Goal: Task Accomplishment & Management: Manage account settings

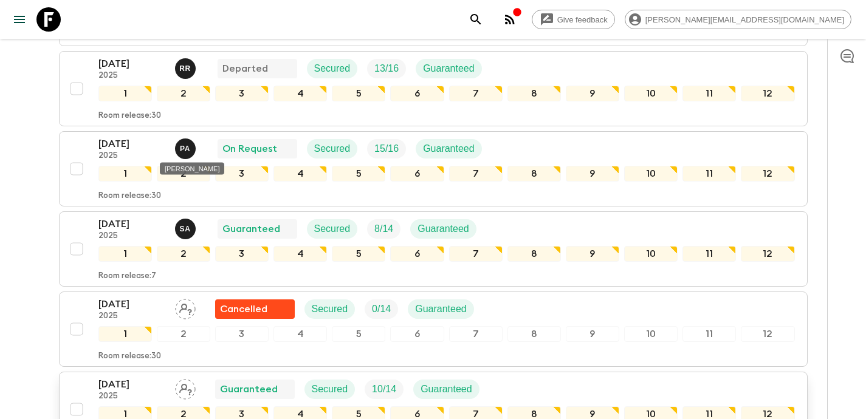
scroll to position [993, 0]
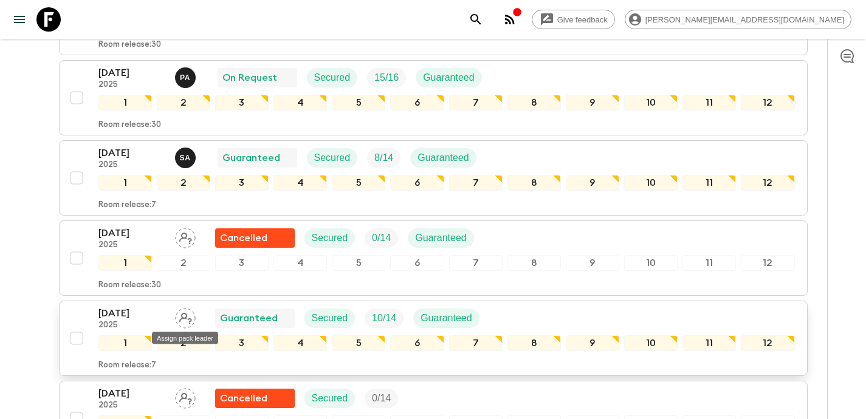
click at [188, 321] on icon "Assign pack leader" at bounding box center [185, 318] width 21 height 21
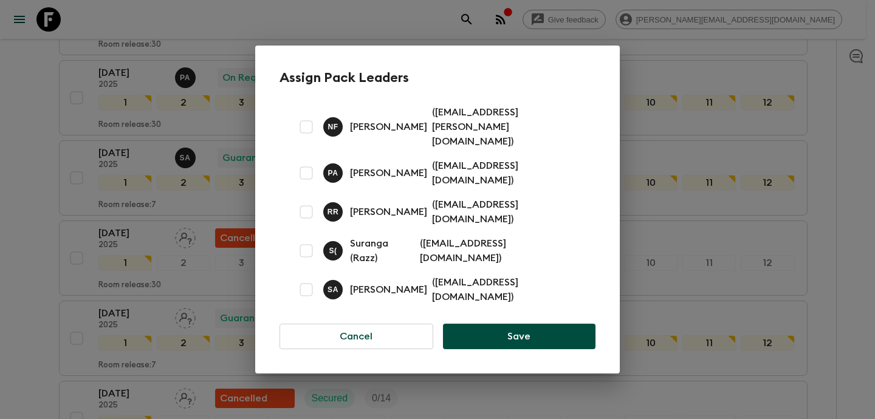
click at [309, 278] on input "checkbox" at bounding box center [306, 290] width 24 height 24
checkbox input "true"
click at [549, 324] on button "Save" at bounding box center [519, 337] width 152 height 26
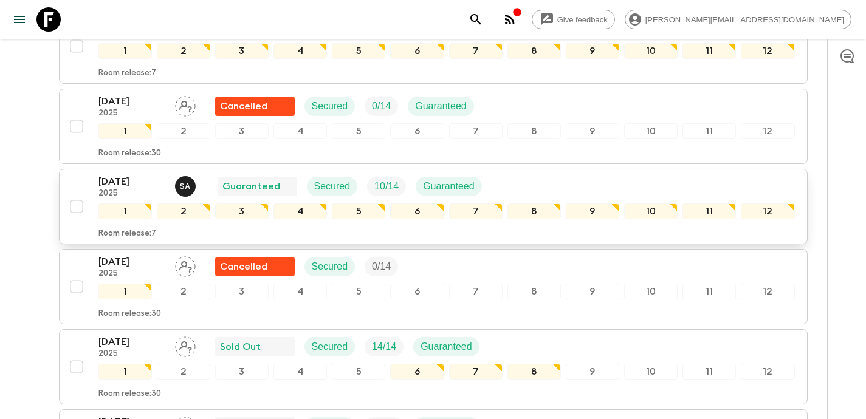
scroll to position [1197, 0]
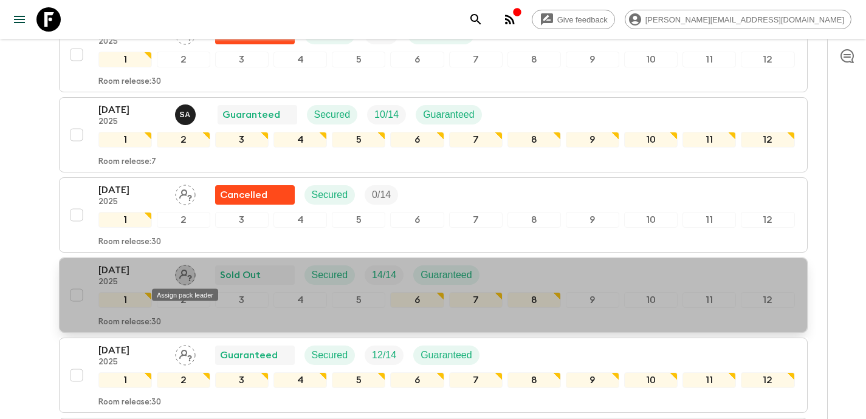
click at [184, 279] on icon "Assign pack leader" at bounding box center [185, 275] width 21 height 21
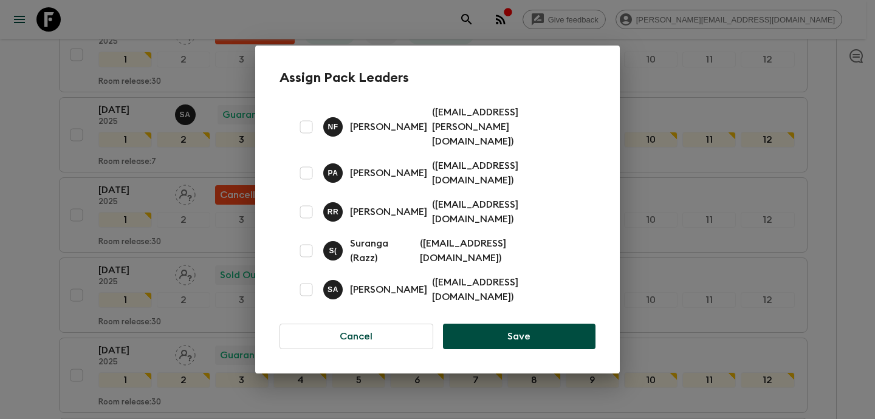
click at [305, 208] on input "checkbox" at bounding box center [306, 212] width 24 height 24
checkbox input "true"
click at [524, 324] on button "Save" at bounding box center [519, 337] width 152 height 26
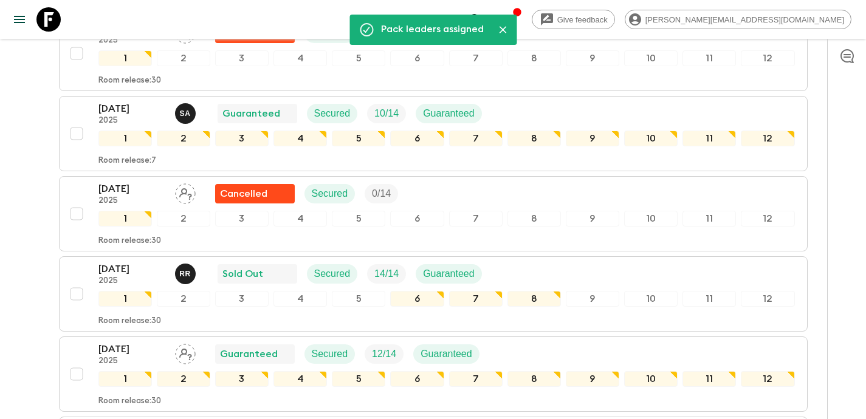
scroll to position [1220, 0]
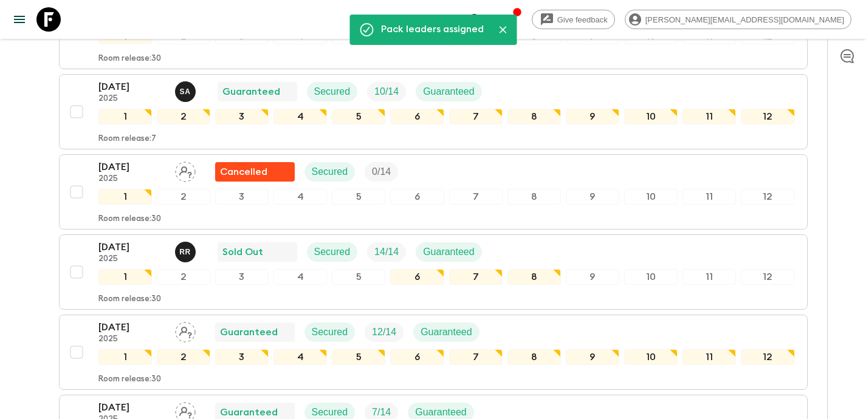
click at [187, 337] on icon "Assign pack leader" at bounding box center [185, 332] width 21 height 21
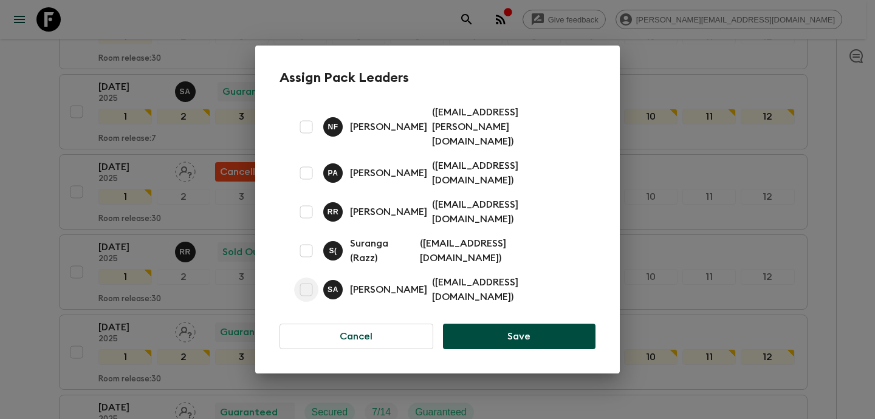
click at [309, 278] on input "checkbox" at bounding box center [306, 290] width 24 height 24
checkbox input "true"
click at [524, 324] on button "Save" at bounding box center [519, 337] width 152 height 26
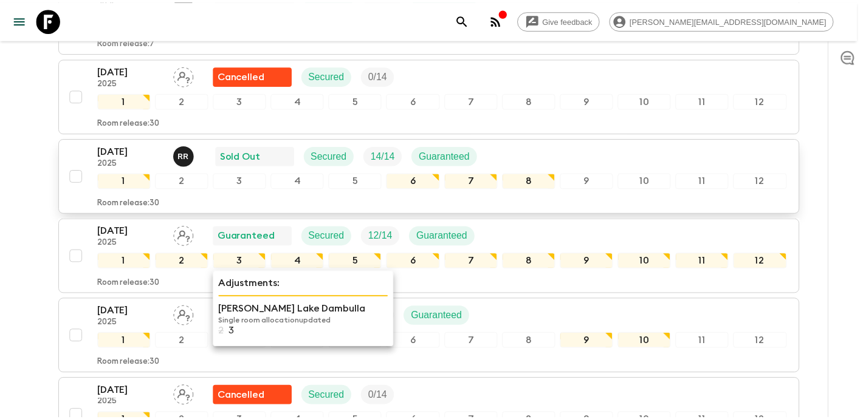
scroll to position [1316, 0]
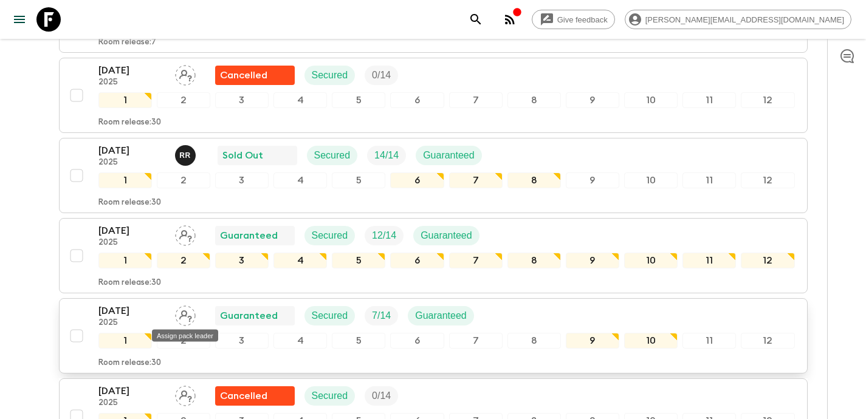
click at [186, 315] on icon "Assign pack leader" at bounding box center [185, 316] width 13 height 12
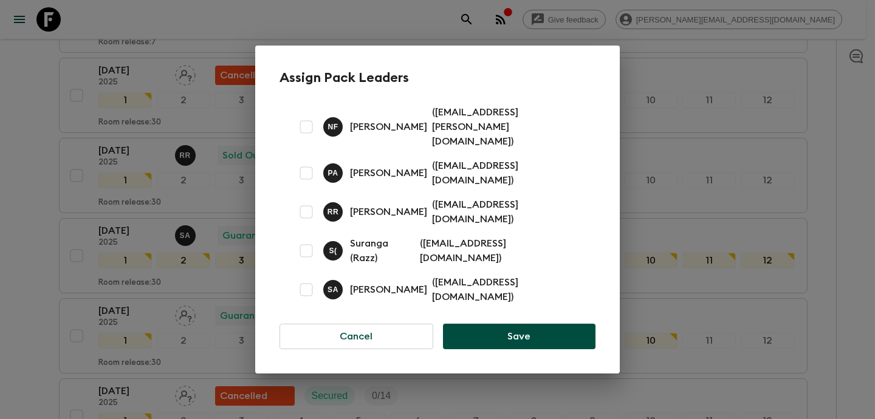
click at [310, 170] on input "checkbox" at bounding box center [306, 173] width 24 height 24
checkbox input "true"
click at [536, 324] on button "Save" at bounding box center [519, 337] width 152 height 26
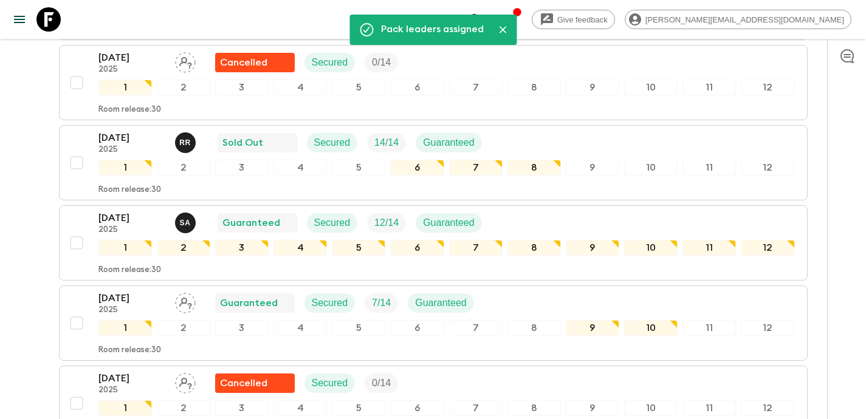
scroll to position [1332, 0]
